Goal: Complete application form: Complete application form

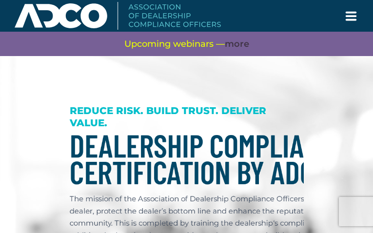
type input "PFwWVWkRzHMXAS"
type input "marco@heatwavevisual.com"
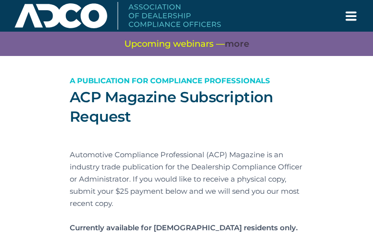
type input "sxiPmZJnW"
type input "marco@heatwavevisual.com"
type input "zEvmJsVJeikybskK"
type input "xKPnqICSd"
type input "JaaWCDrO"
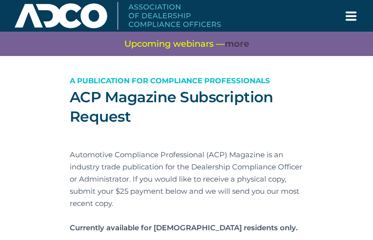
type input "VdrCjrKfkjQK"
type input "sgoQIcsxQupdosEP"
type input "aEXIhpgi"
type input "NsmmfYdUBcvR"
type input "HPYOPEOh"
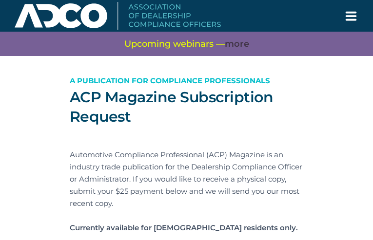
type input "HacqSezW"
type input "gUHQwHXhZvBGq"
